Goal: Information Seeking & Learning: Learn about a topic

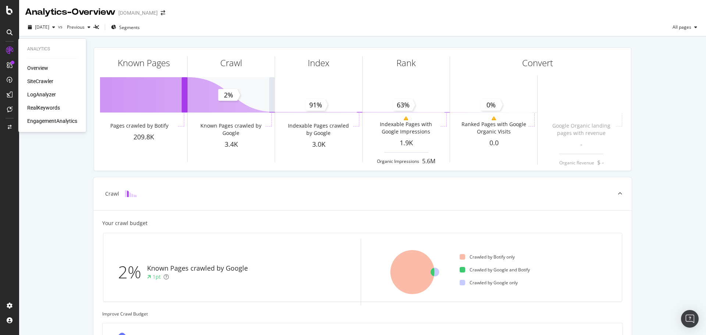
click at [41, 110] on div "RealKeywords" at bounding box center [43, 107] width 33 height 7
